Goal: Task Accomplishment & Management: Use online tool/utility

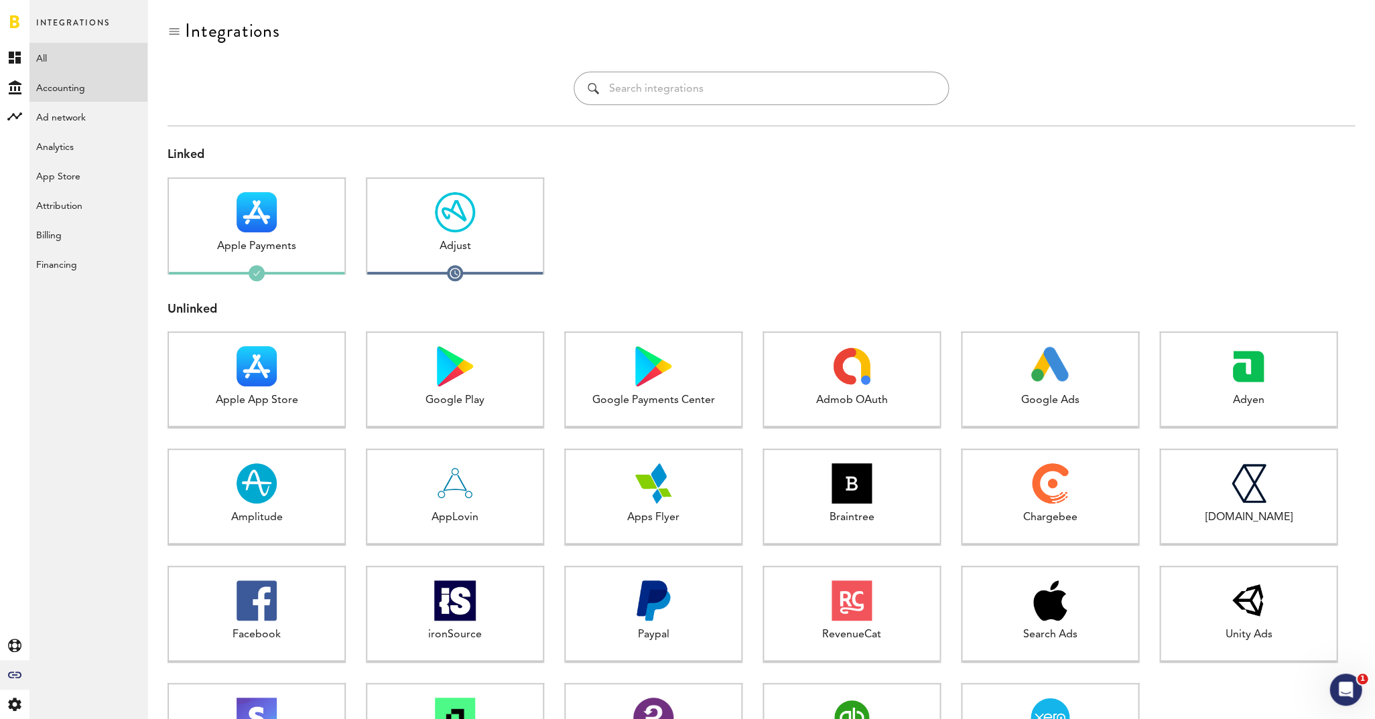
click at [82, 92] on link "Accounting" at bounding box center [88, 86] width 118 height 29
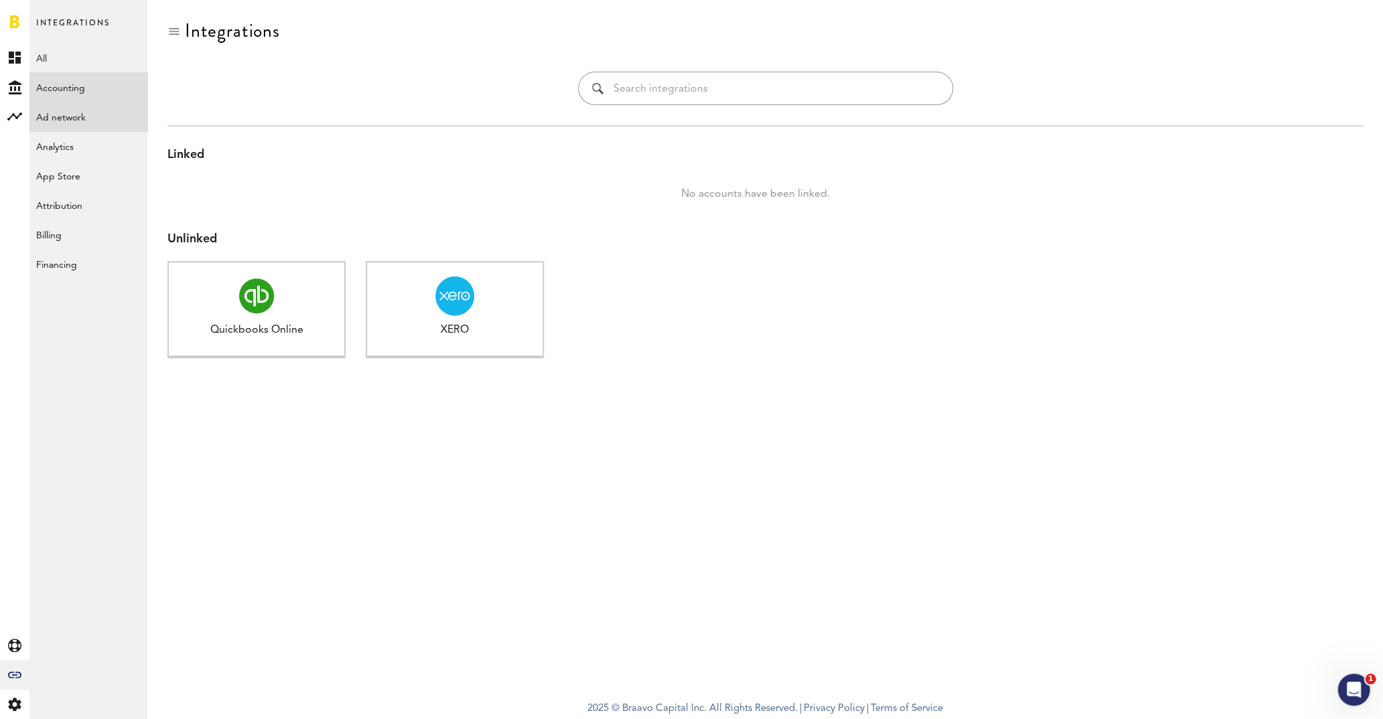
click at [80, 121] on link "Ad network" at bounding box center [88, 116] width 118 height 29
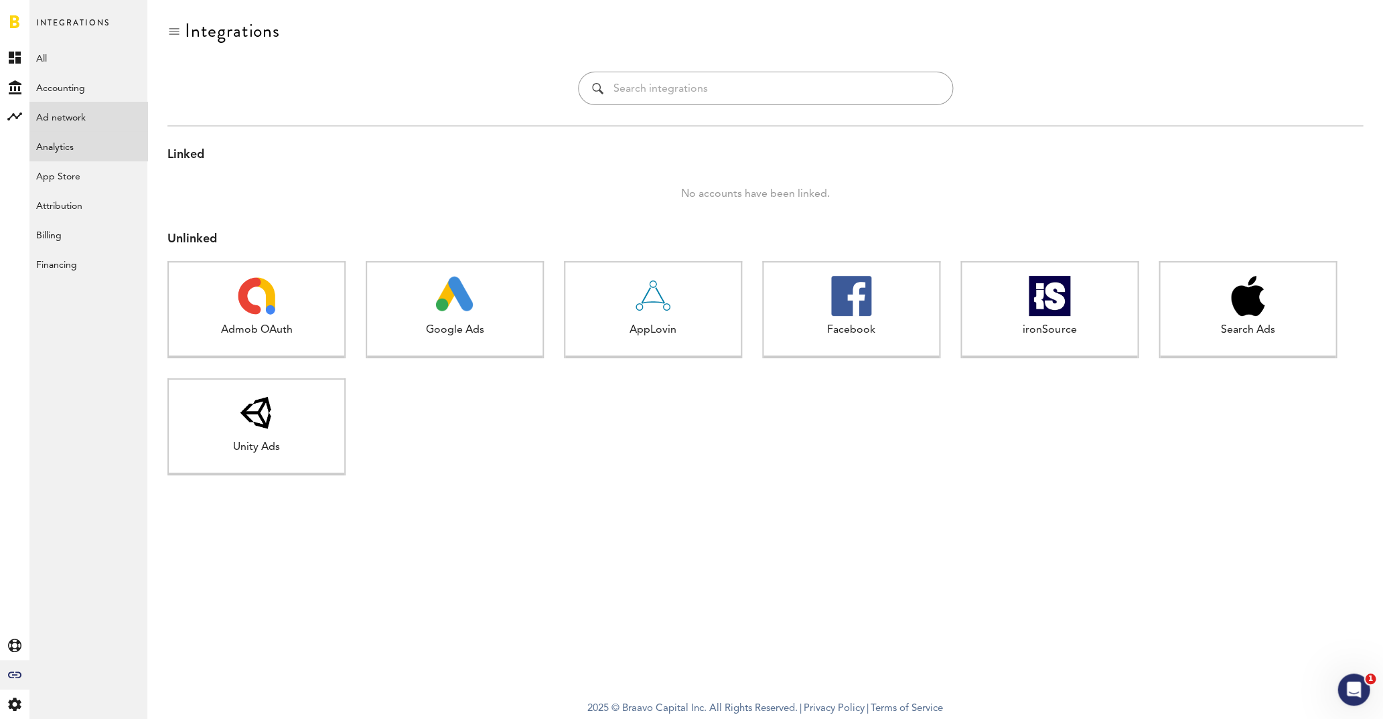
click at [70, 146] on link "Analytics" at bounding box center [88, 145] width 118 height 29
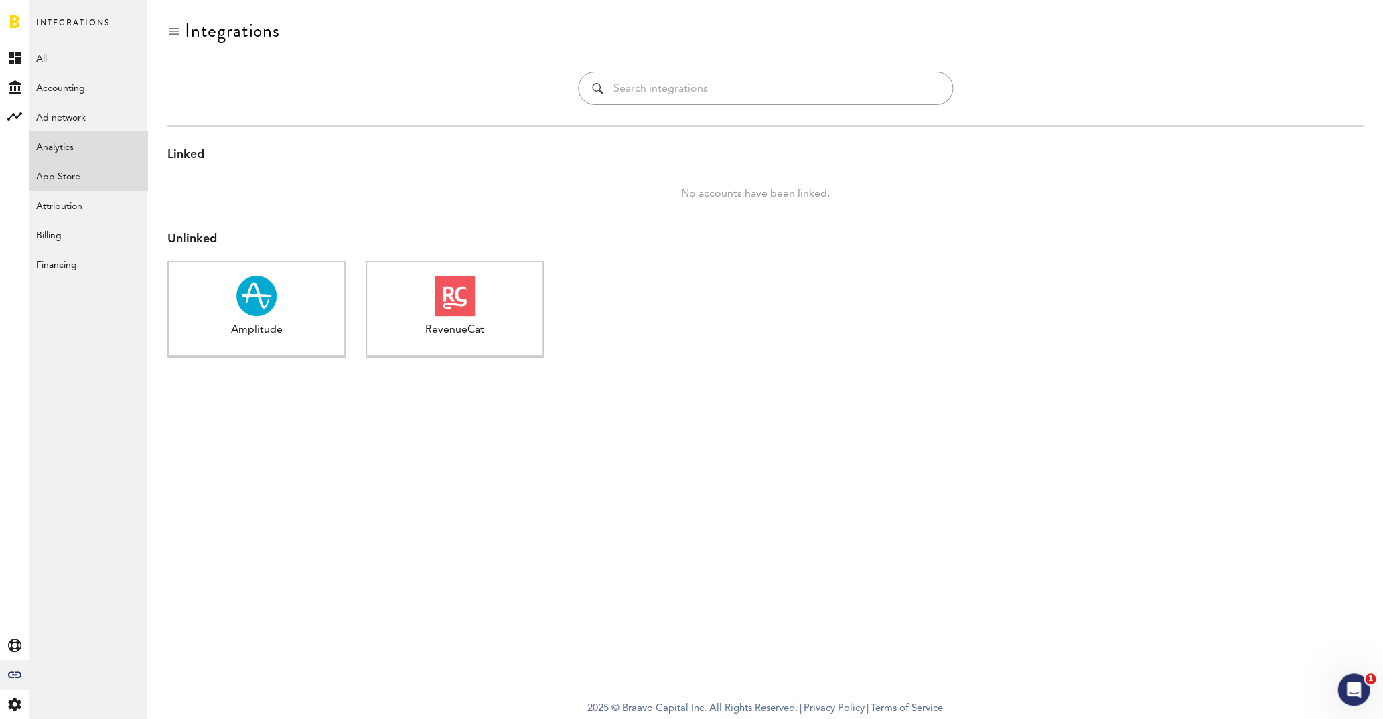
click at [66, 167] on link "App Store" at bounding box center [88, 175] width 118 height 29
click at [62, 201] on link "Attribution" at bounding box center [88, 204] width 118 height 29
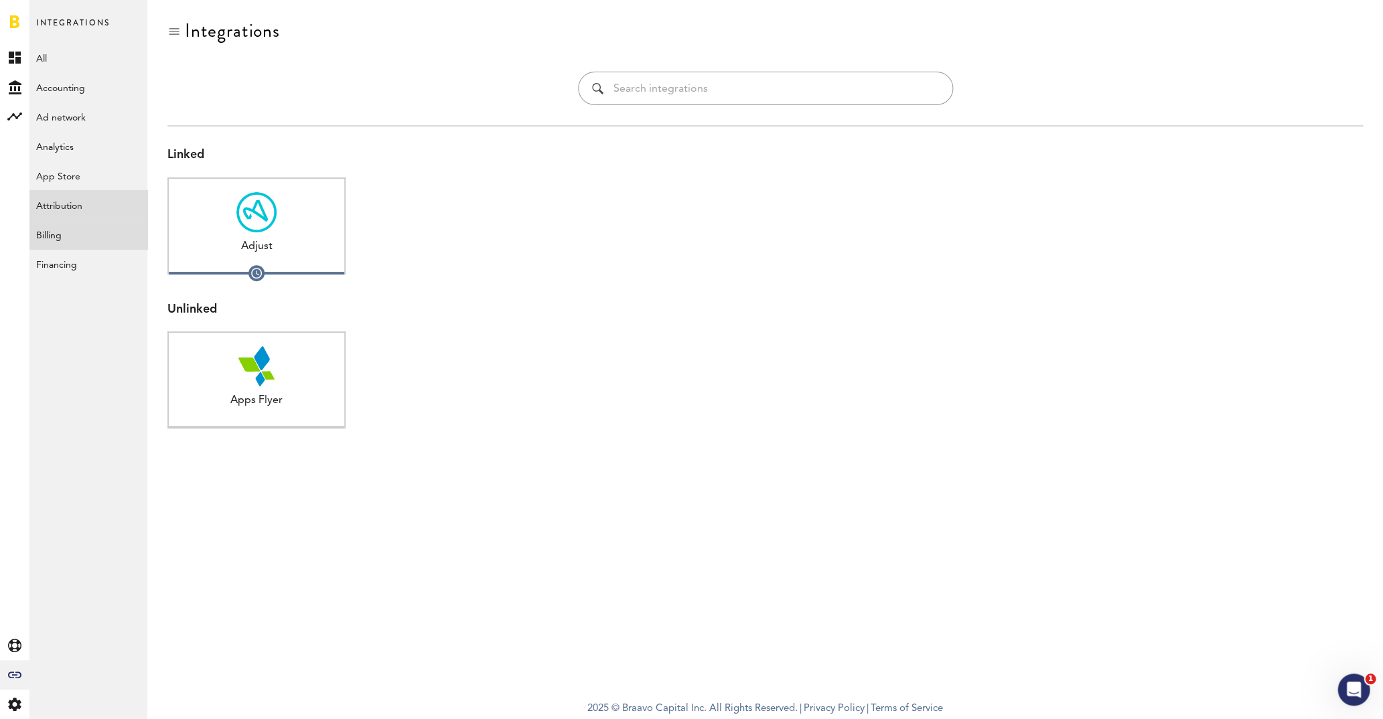
click at [58, 232] on link "Billing" at bounding box center [88, 234] width 118 height 29
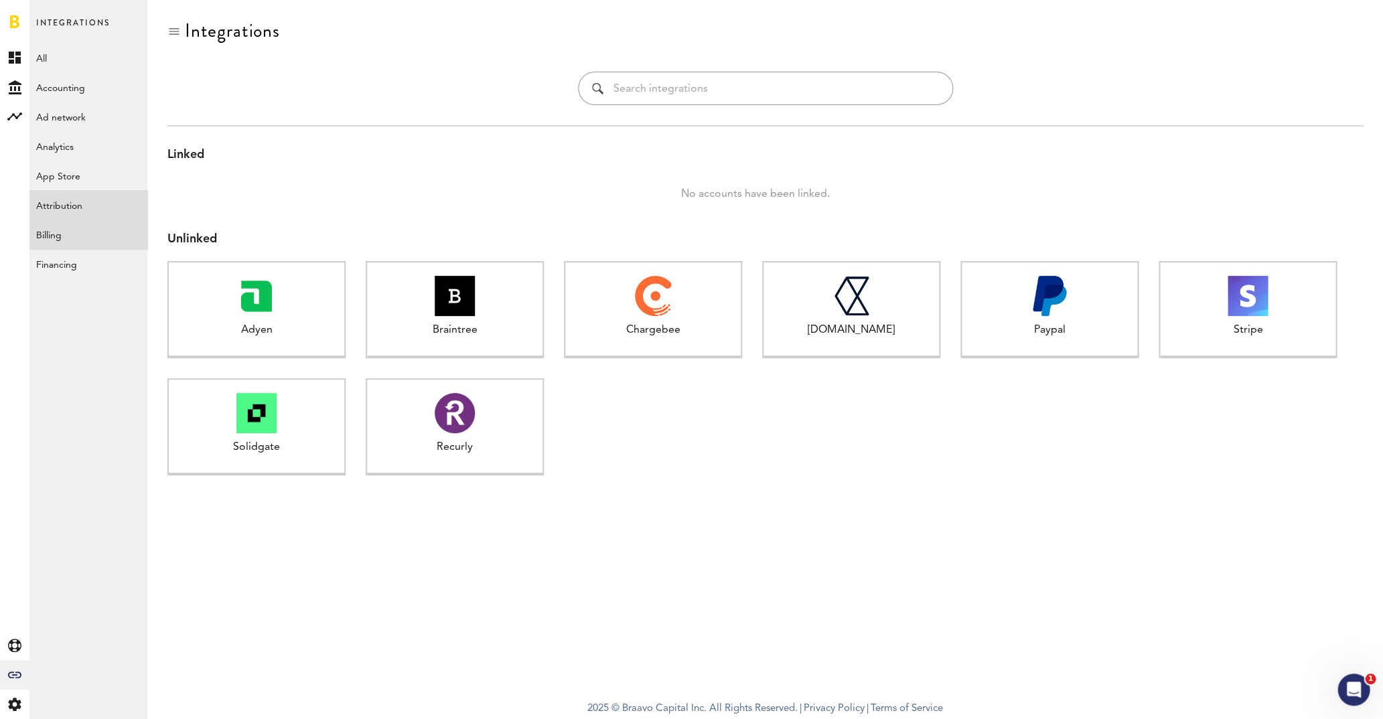
click at [60, 207] on link "Attribution" at bounding box center [88, 204] width 118 height 29
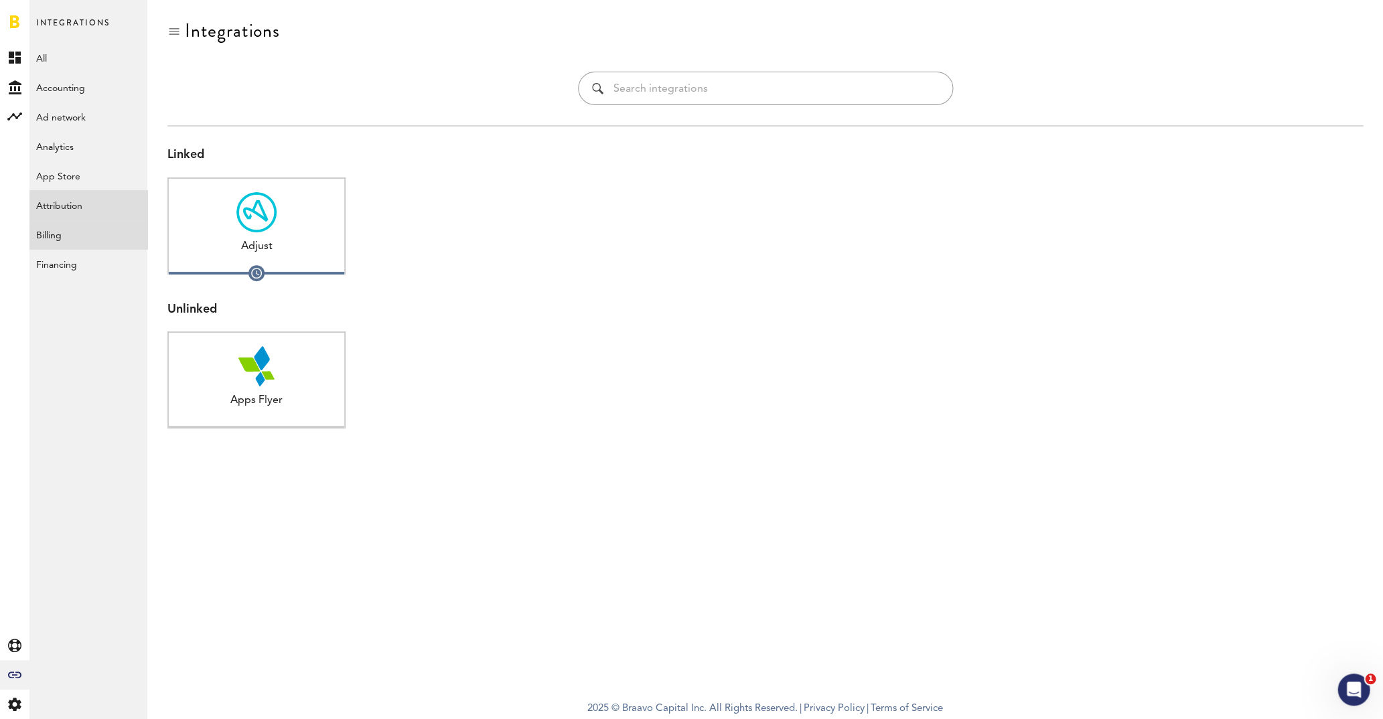
click at [54, 232] on link "Billing" at bounding box center [88, 234] width 118 height 29
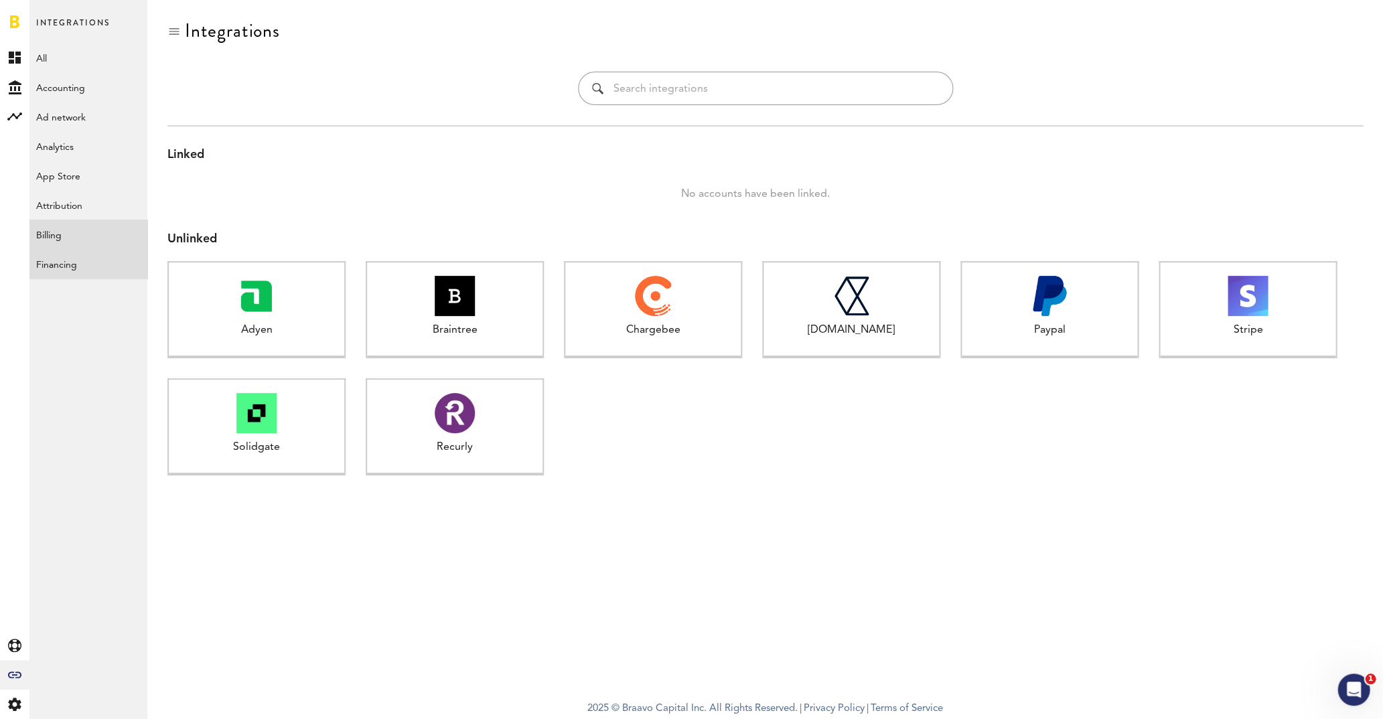
click at [49, 262] on link "Financing" at bounding box center [88, 263] width 118 height 29
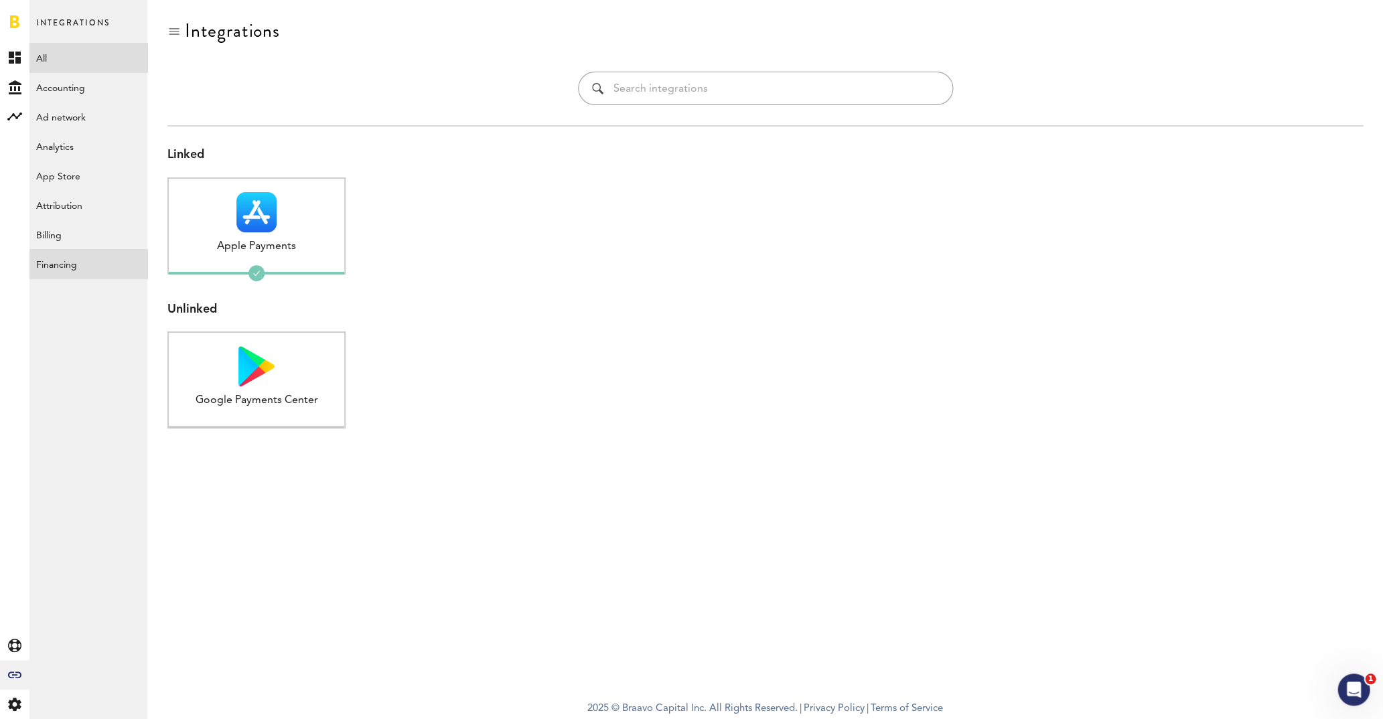
click at [57, 54] on link "All" at bounding box center [88, 57] width 118 height 29
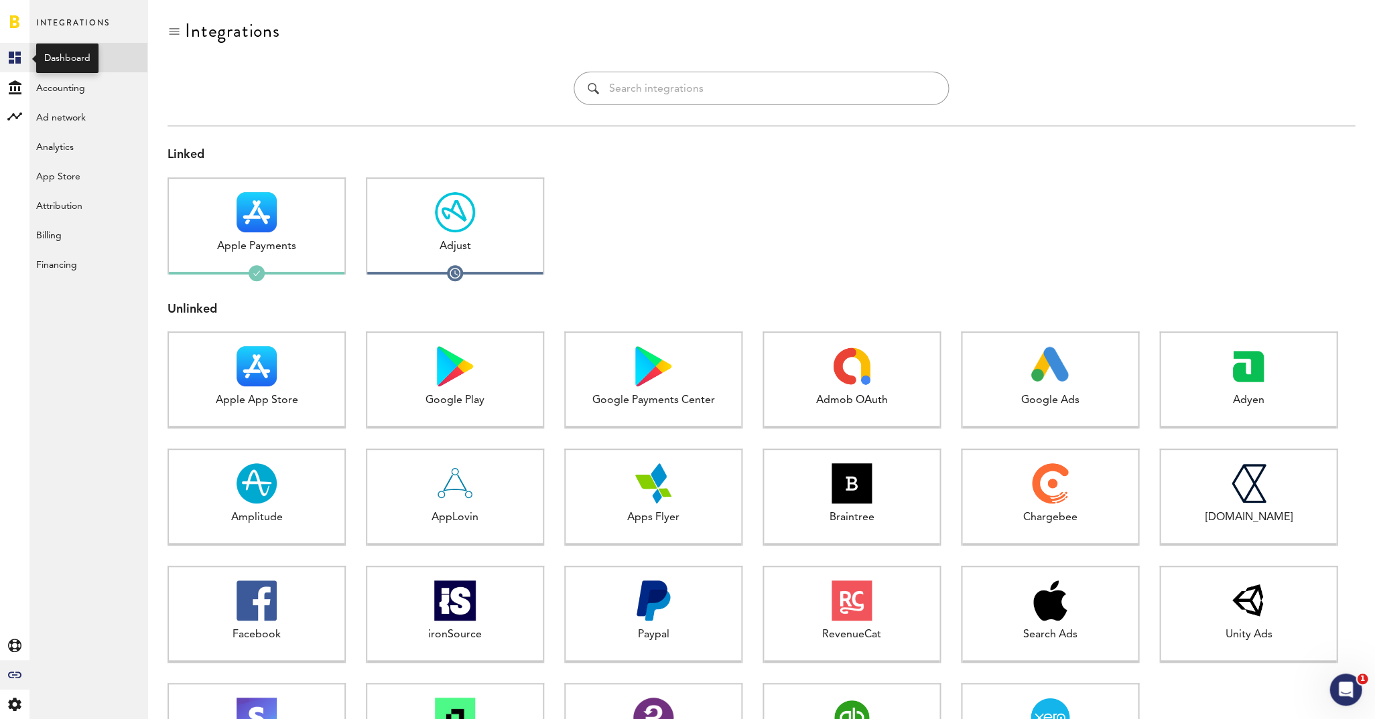
click at [13, 55] on icon at bounding box center [15, 58] width 12 height 12
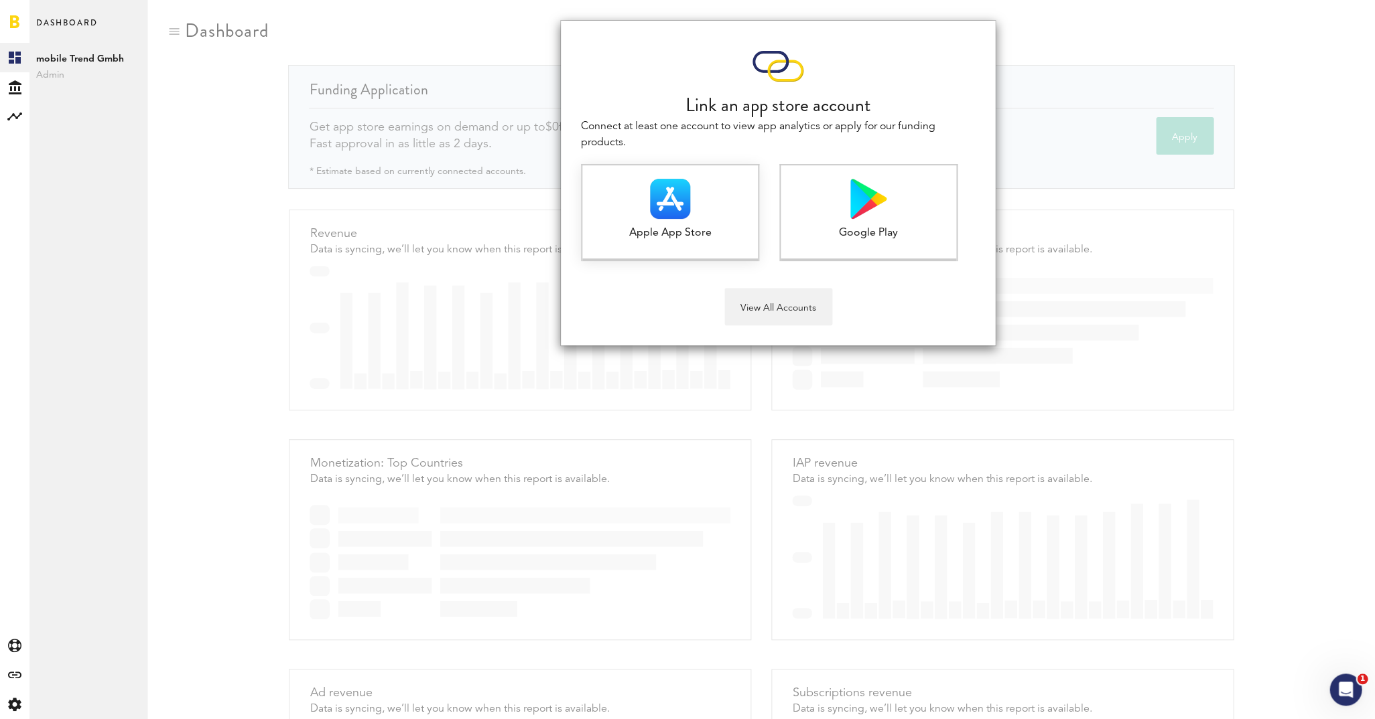
click at [675, 195] on img at bounding box center [670, 199] width 40 height 40
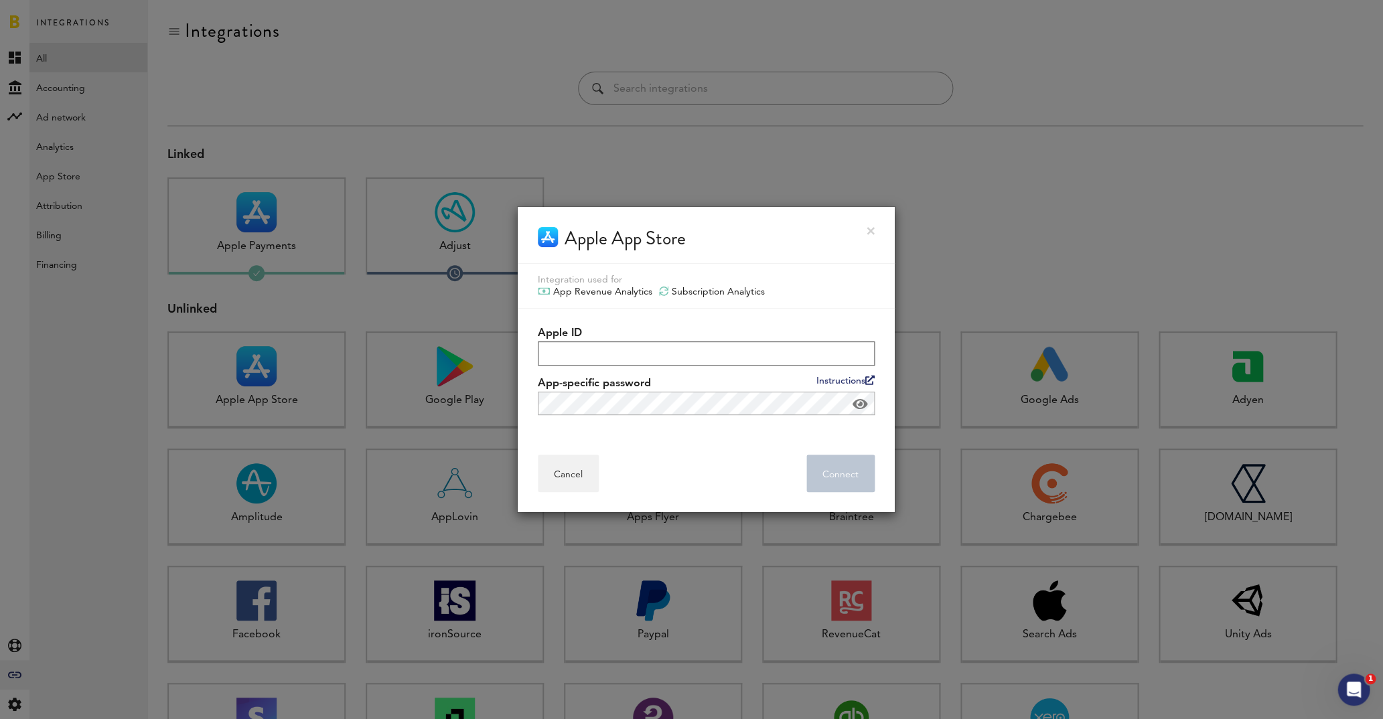
type input "[EMAIL_ADDRESS][DOMAIN_NAME]"
click at [567, 476] on button "Cancel" at bounding box center [568, 474] width 61 height 38
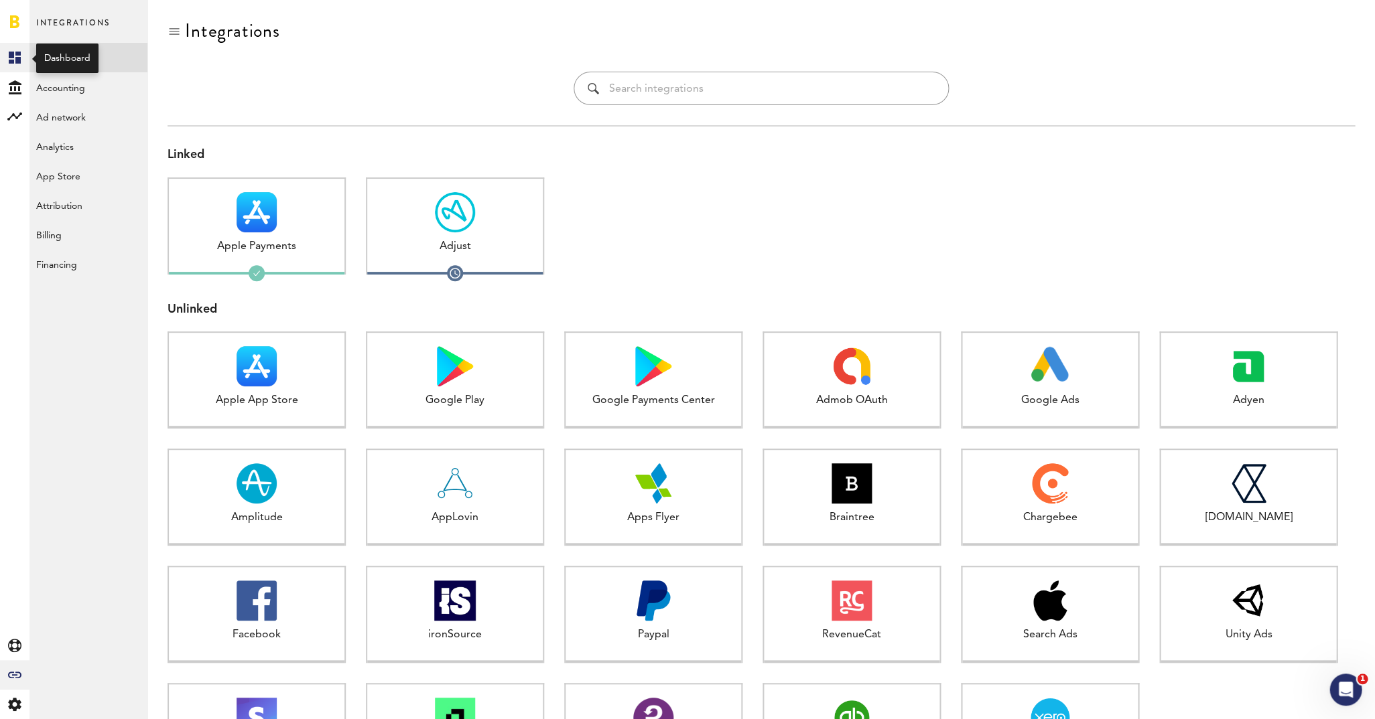
click at [13, 54] on icon at bounding box center [15, 58] width 12 height 12
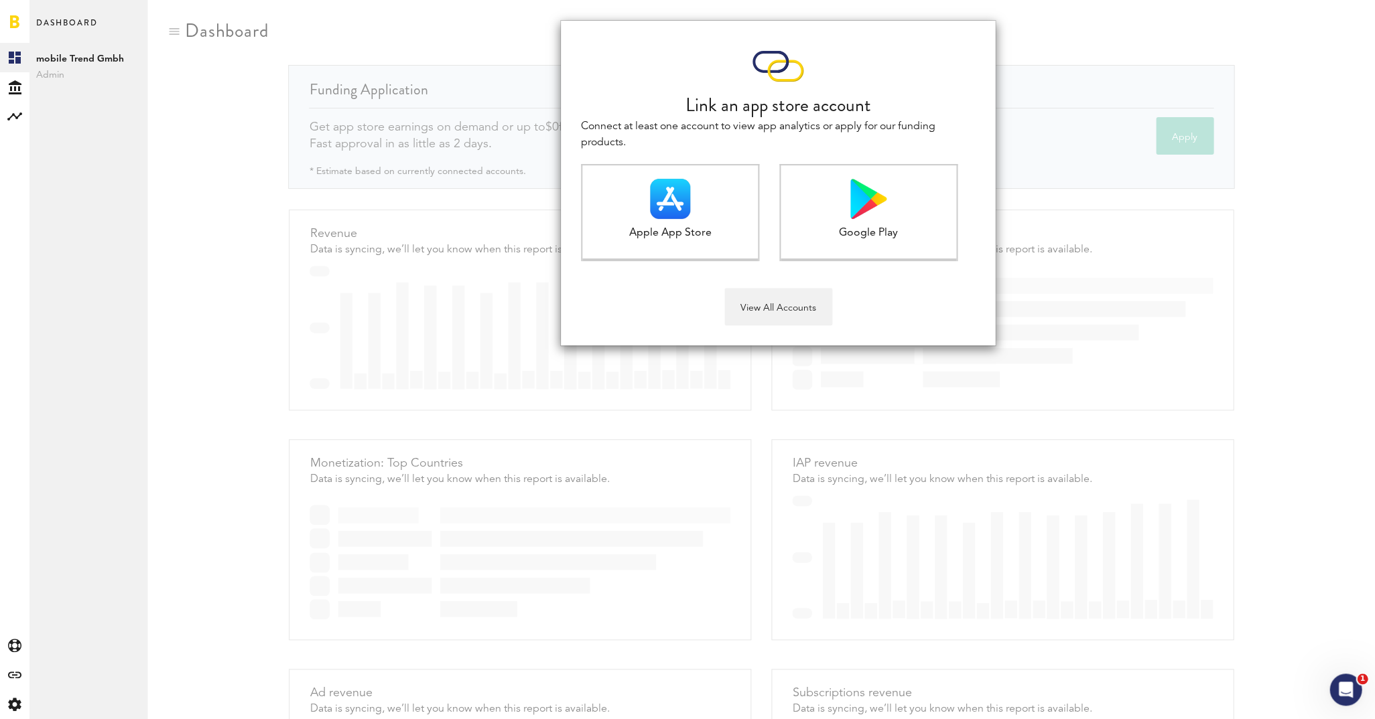
click at [488, 192] on div "Link an app store account Connect at least one account to view app analytics or…" at bounding box center [760, 359] width 1227 height 719
click at [776, 311] on button "View All Accounts" at bounding box center [778, 307] width 108 height 38
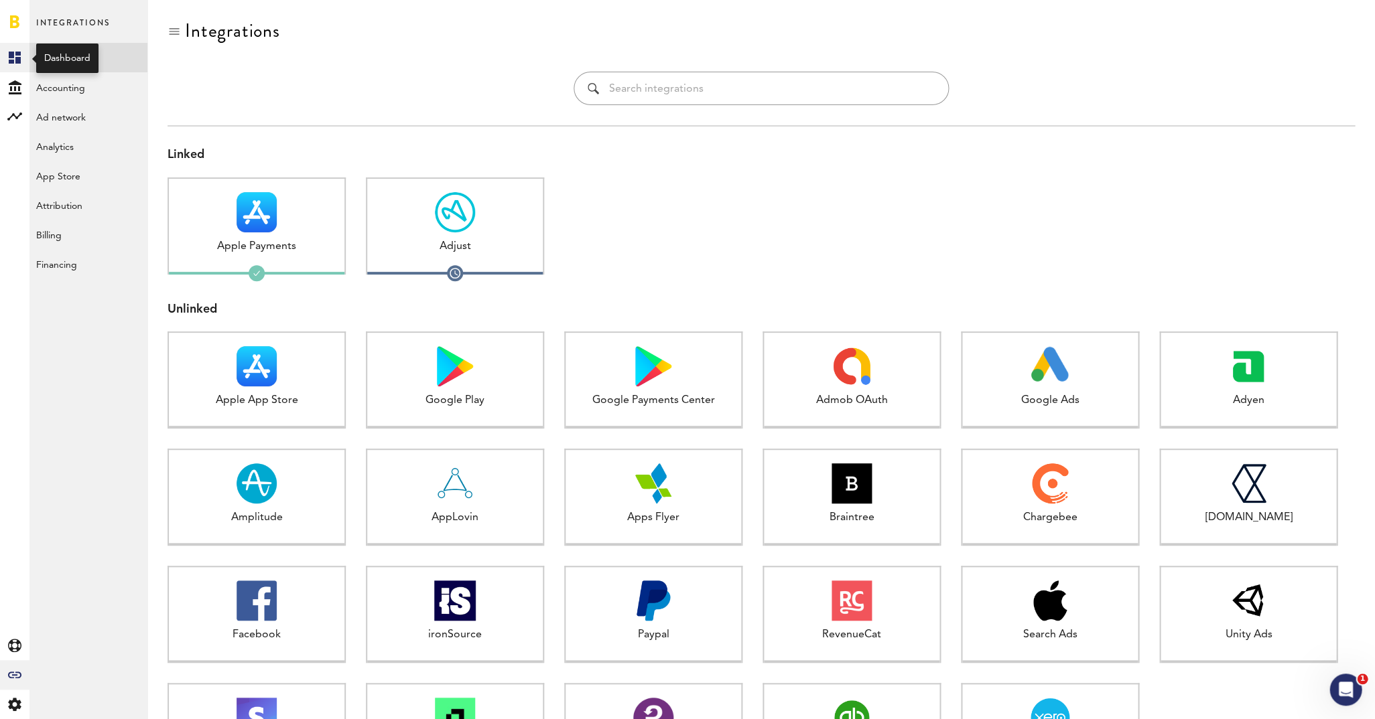
click at [13, 55] on icon at bounding box center [15, 58] width 12 height 12
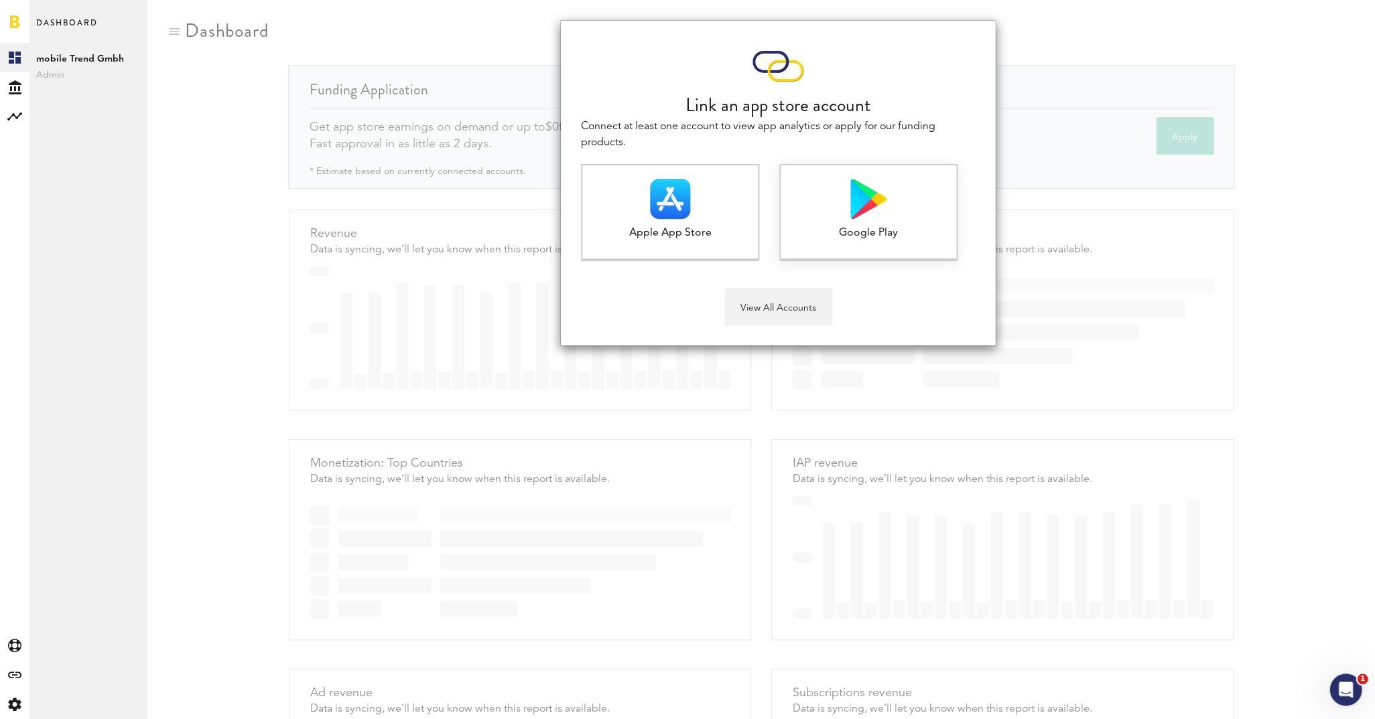
click at [847, 214] on div at bounding box center [868, 199] width 176 height 40
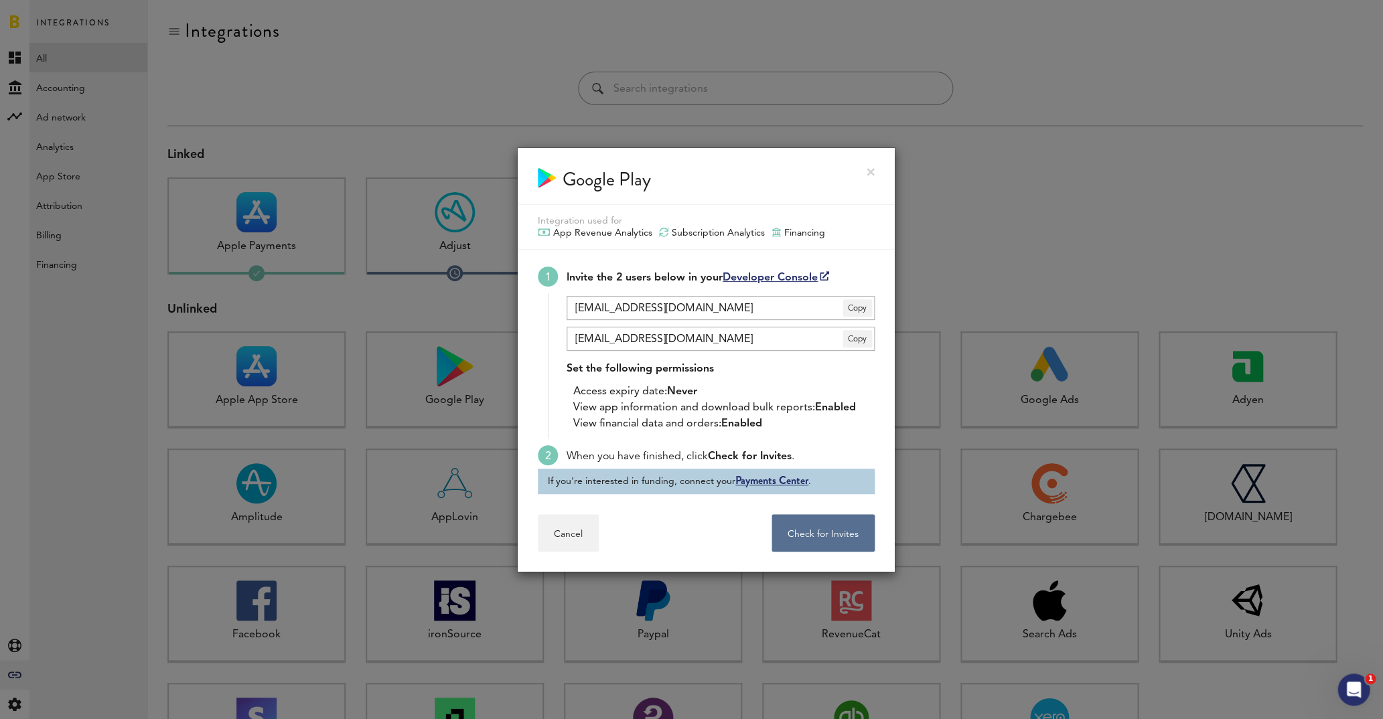
click at [756, 480] on link "Payments Center" at bounding box center [772, 480] width 73 height 15
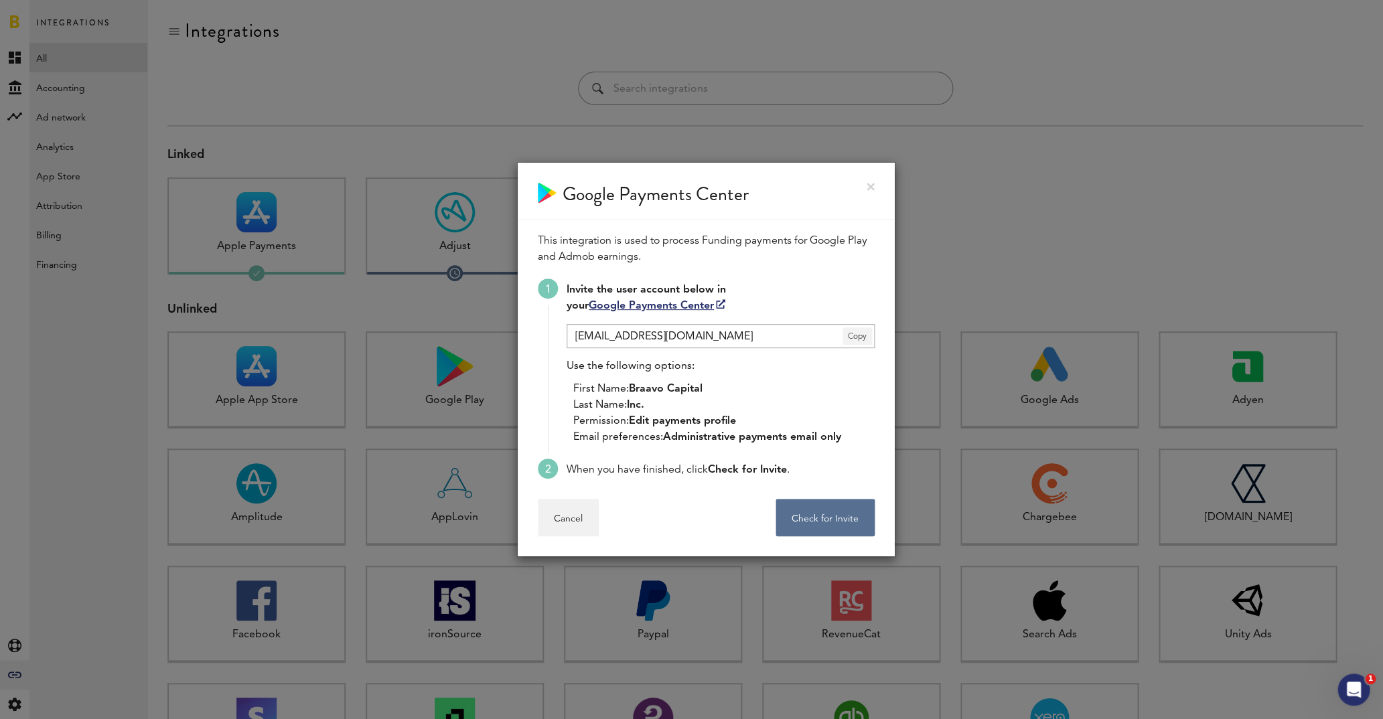
click at [856, 336] on span "Copy" at bounding box center [857, 336] width 29 height 17
click at [848, 357] on span "Copied" at bounding box center [856, 361] width 50 height 27
click at [819, 518] on button "Check for Invite . . ." at bounding box center [825, 518] width 99 height 38
